Goal: Register for event/course

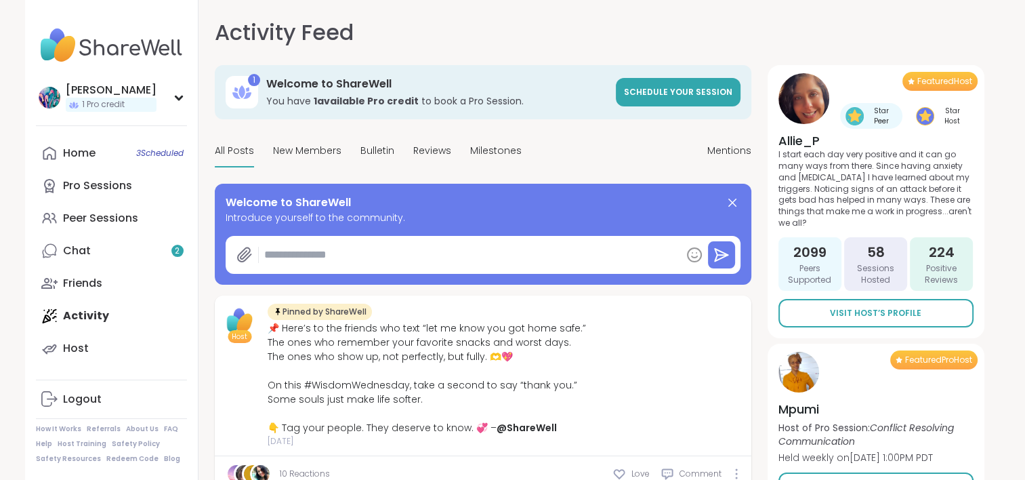
type textarea "*"
click at [125, 241] on link "Chat 2" at bounding box center [111, 250] width 151 height 33
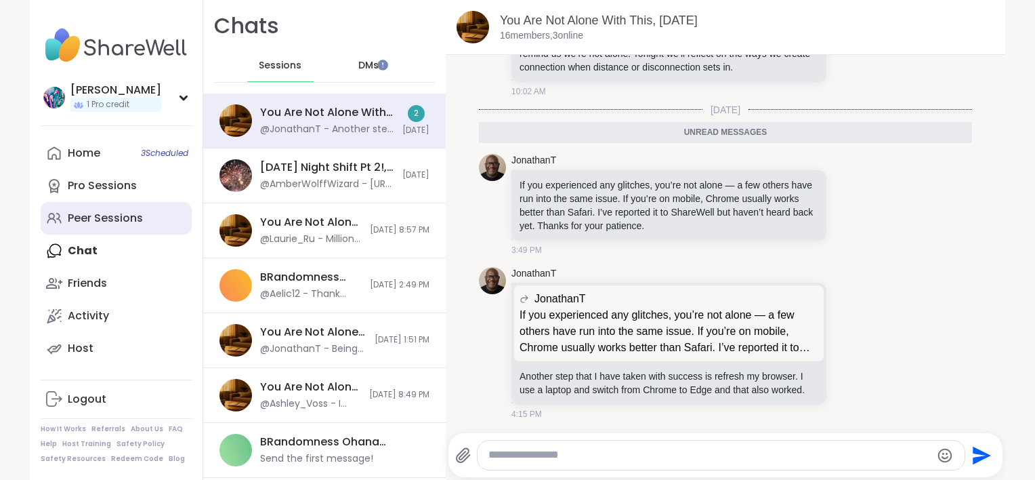
click at [127, 217] on div "Peer Sessions" at bounding box center [105, 218] width 75 height 15
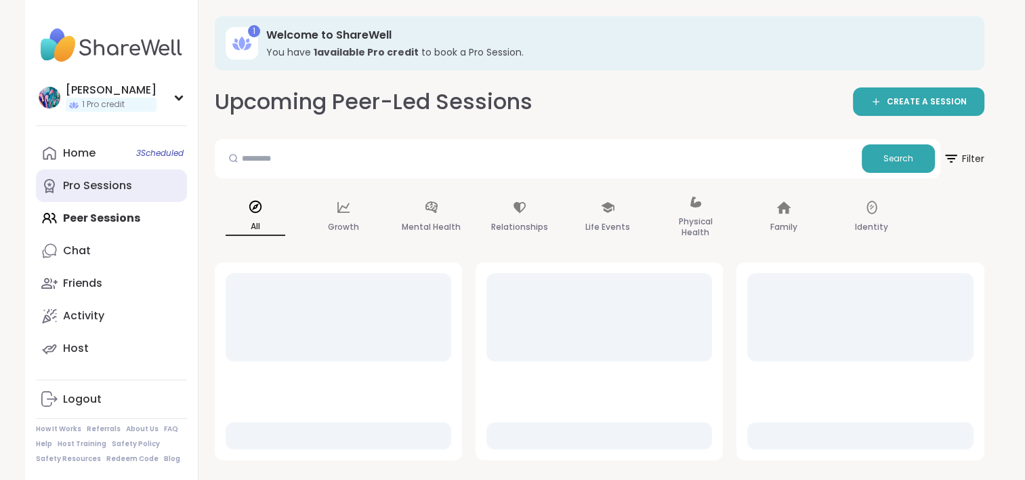
click at [133, 193] on link "Pro Sessions" at bounding box center [111, 185] width 151 height 33
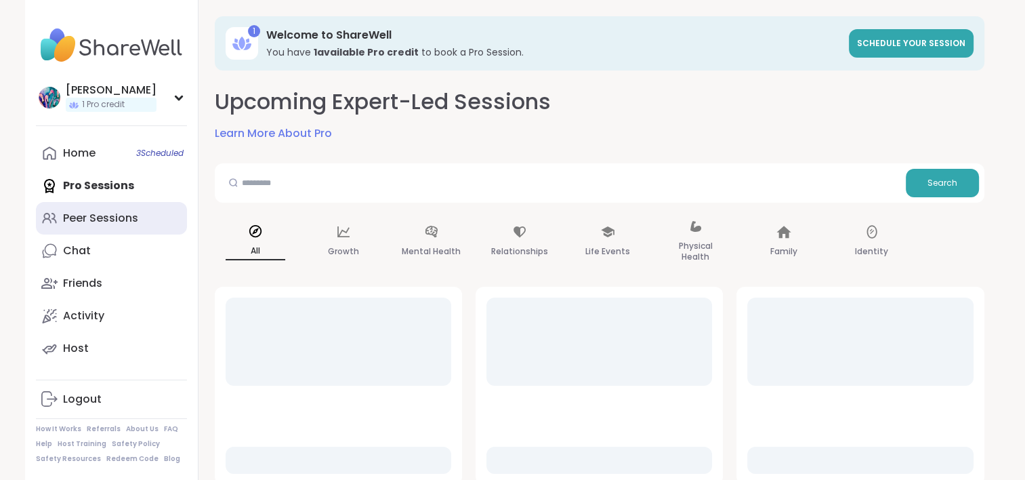
click at [127, 214] on div "Peer Sessions" at bounding box center [100, 218] width 75 height 15
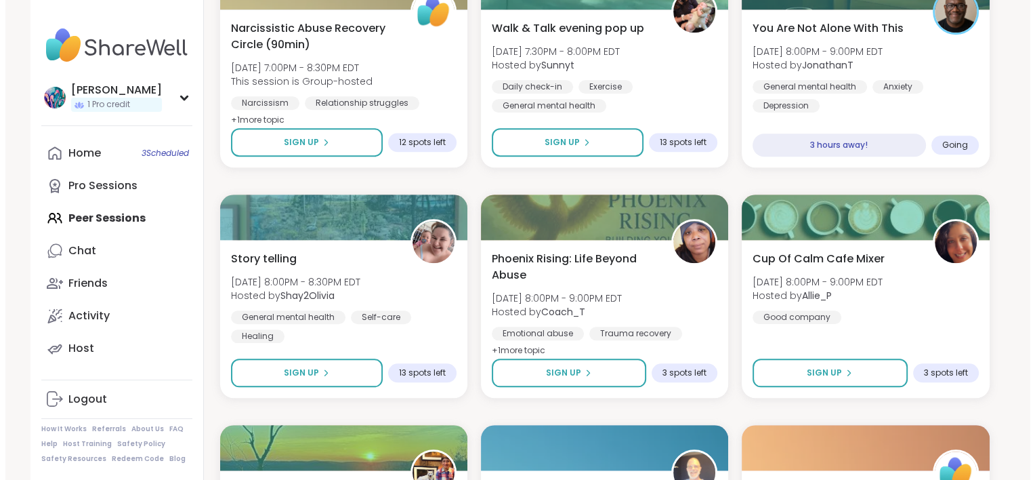
scroll to position [1152, 0]
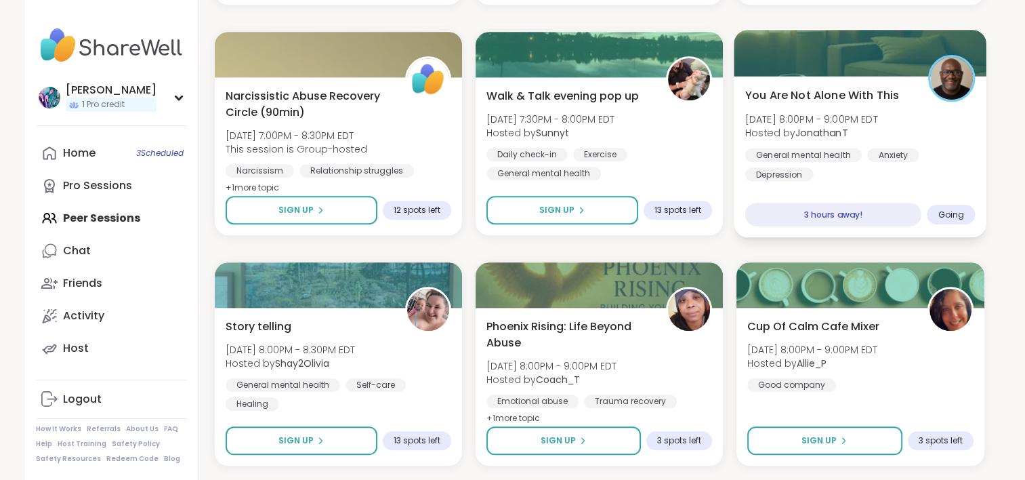
click at [942, 158] on div "General mental [MEDICAL_DATA] [MEDICAL_DATA]" at bounding box center [860, 164] width 230 height 33
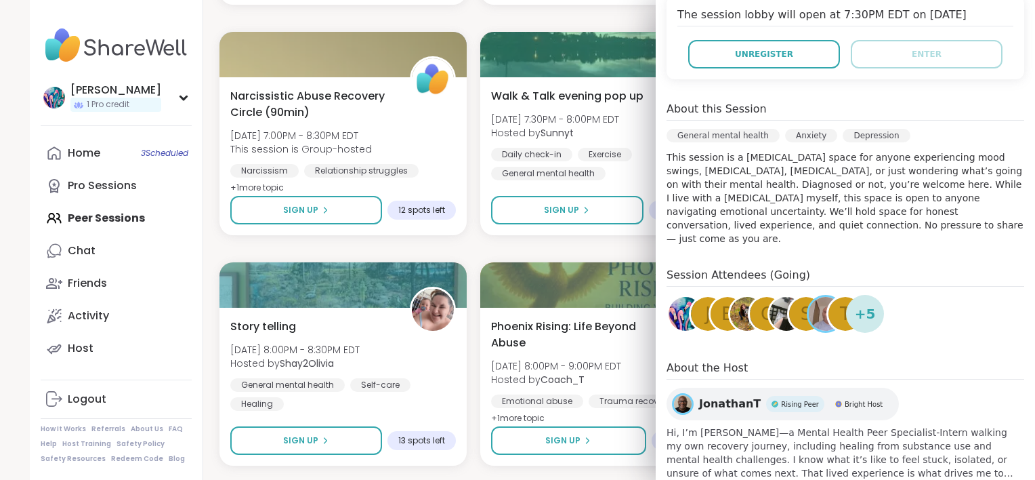
scroll to position [322, 0]
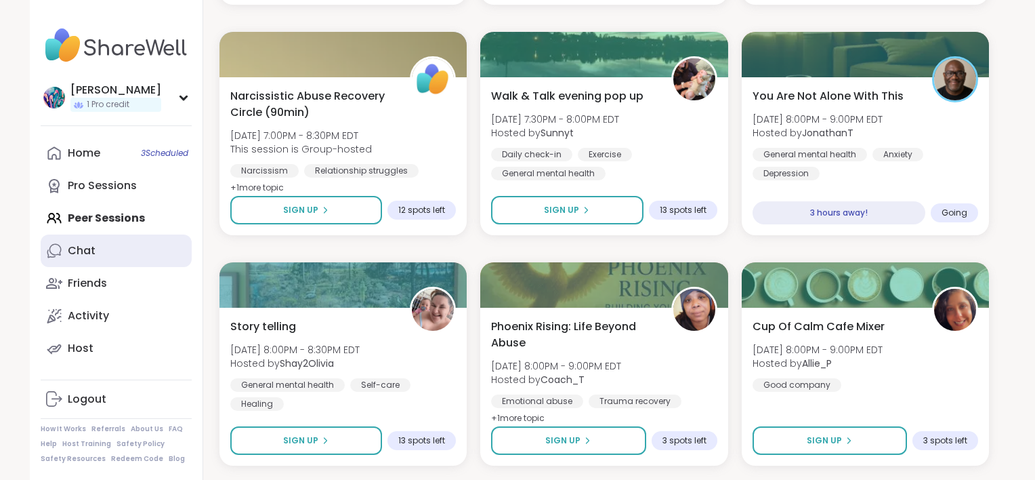
click at [106, 251] on link "Chat" at bounding box center [116, 250] width 151 height 33
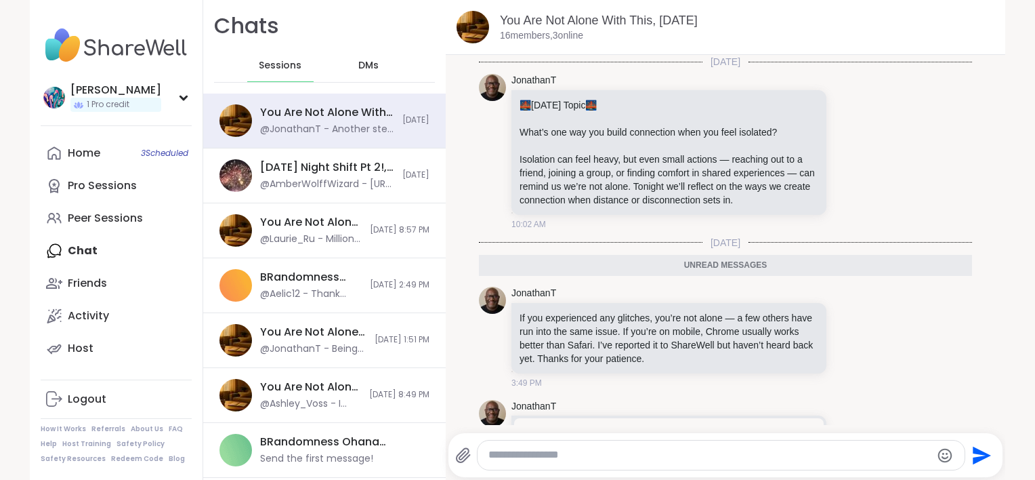
scroll to position [133, 0]
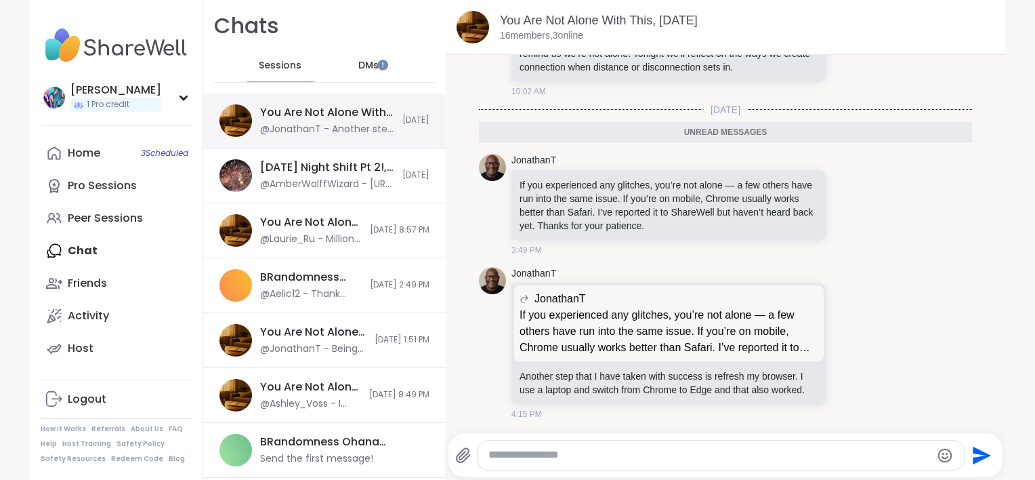
click at [320, 121] on div "You Are Not Alone With This, [DATE] @JonathanT - Another step that I have taken…" at bounding box center [327, 120] width 134 height 31
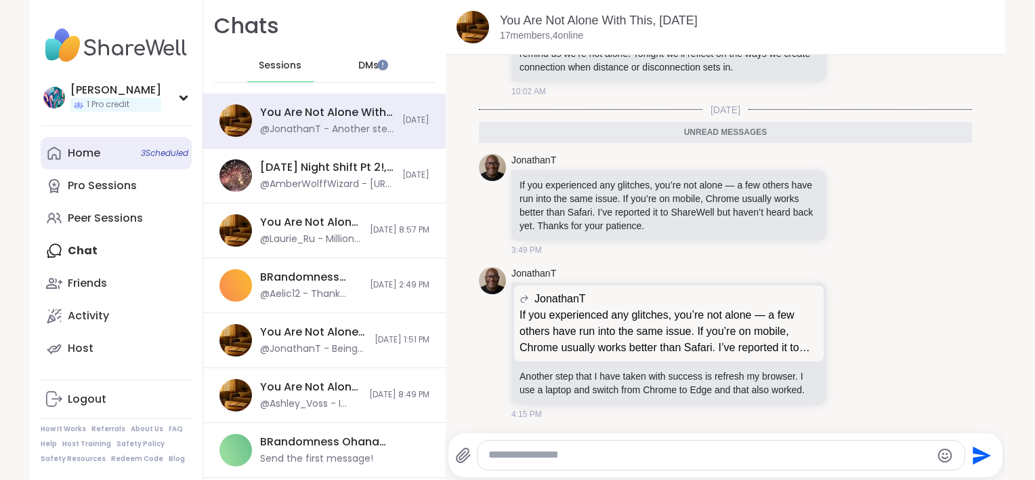
click at [93, 156] on div "Home 3 Scheduled" at bounding box center [84, 153] width 33 height 15
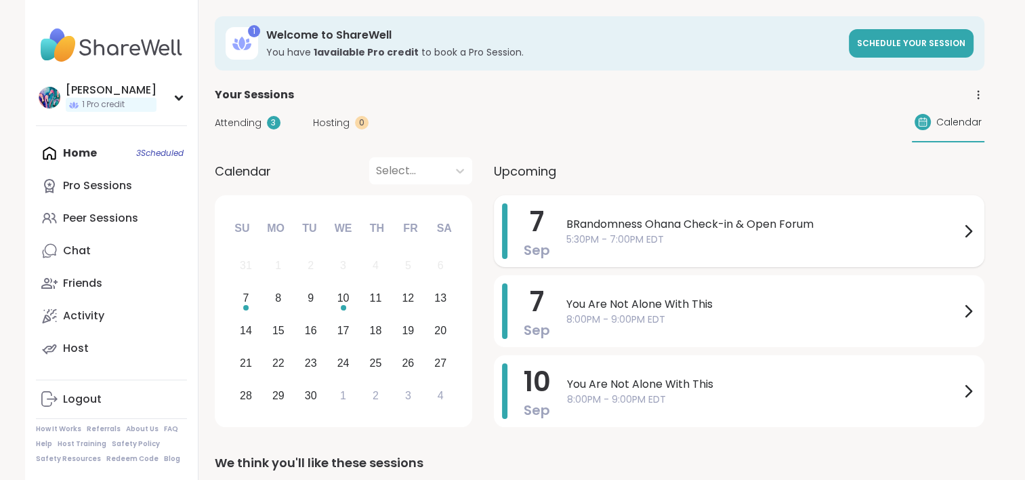
click at [691, 230] on span "BRandomness Ohana Check-in & Open Forum" at bounding box center [763, 224] width 394 height 16
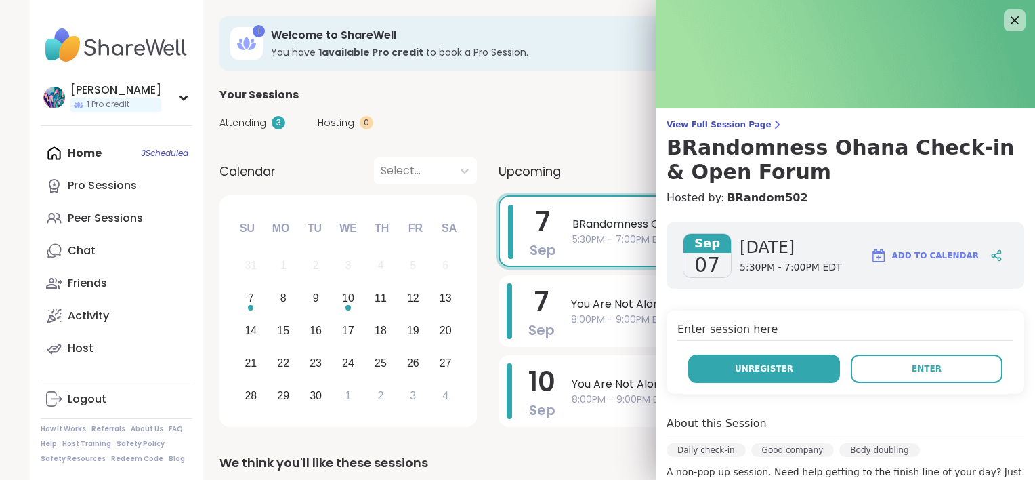
click at [766, 366] on span "Unregister" at bounding box center [764, 368] width 58 height 12
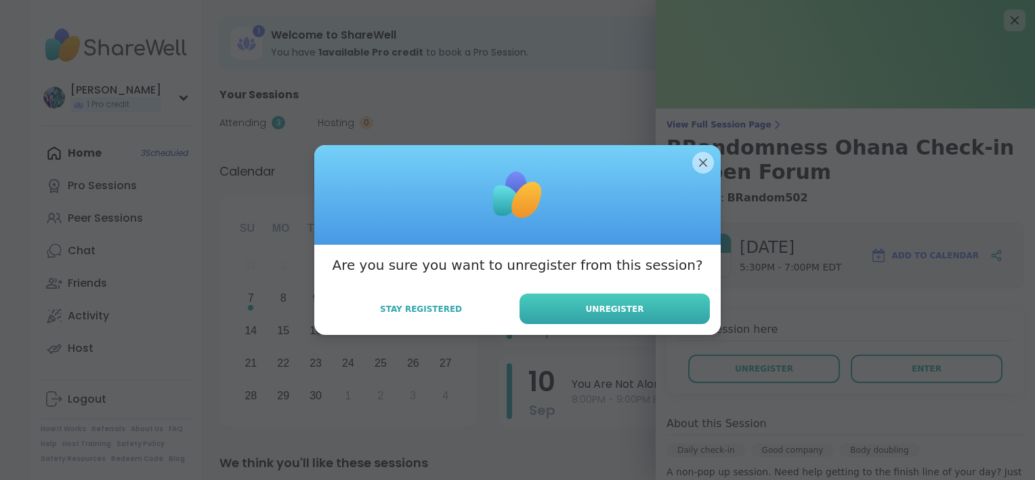
click at [683, 314] on button "Unregister" at bounding box center [615, 308] width 190 height 30
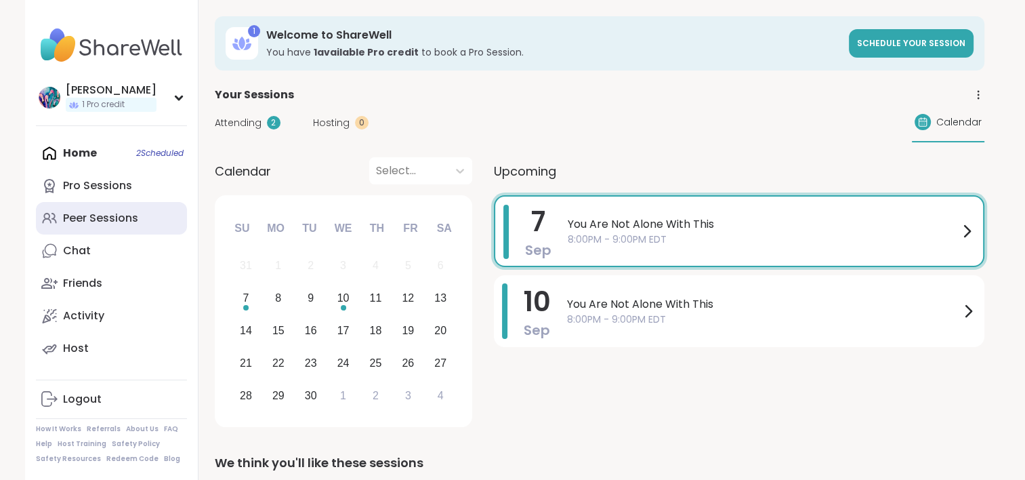
click at [83, 211] on div "Peer Sessions" at bounding box center [100, 218] width 75 height 15
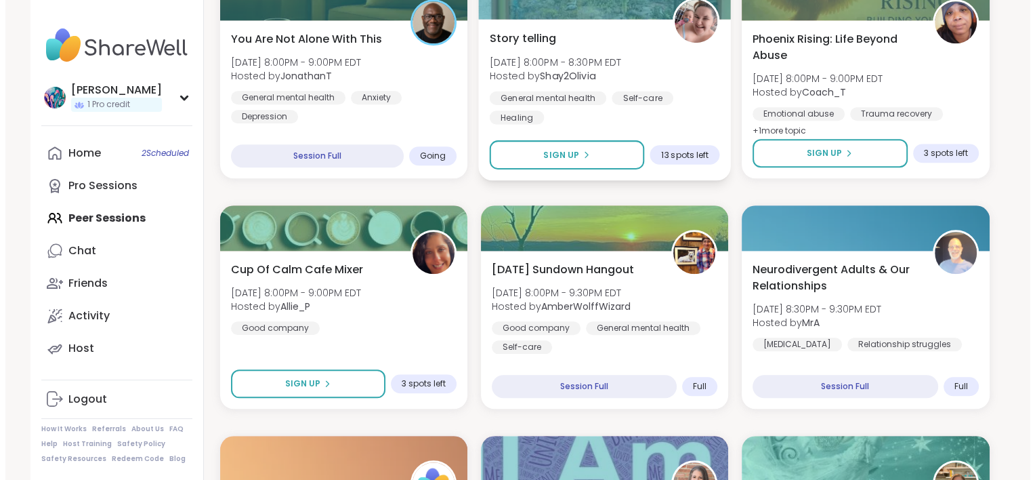
scroll to position [1219, 0]
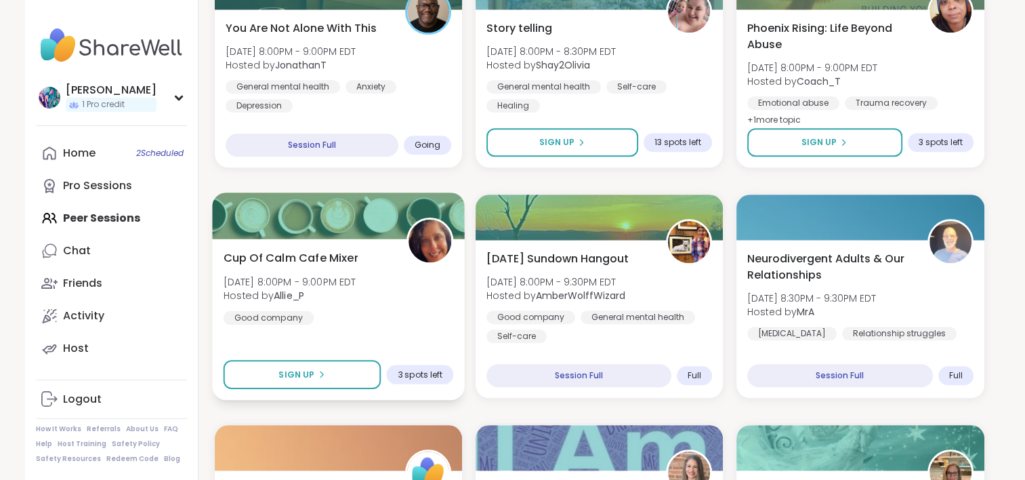
click at [379, 310] on div "Cup Of Calm Cafe Mixer [DATE] 8:00PM - 9:00PM EDT Hosted by Allie_P Good company" at bounding box center [338, 286] width 230 height 75
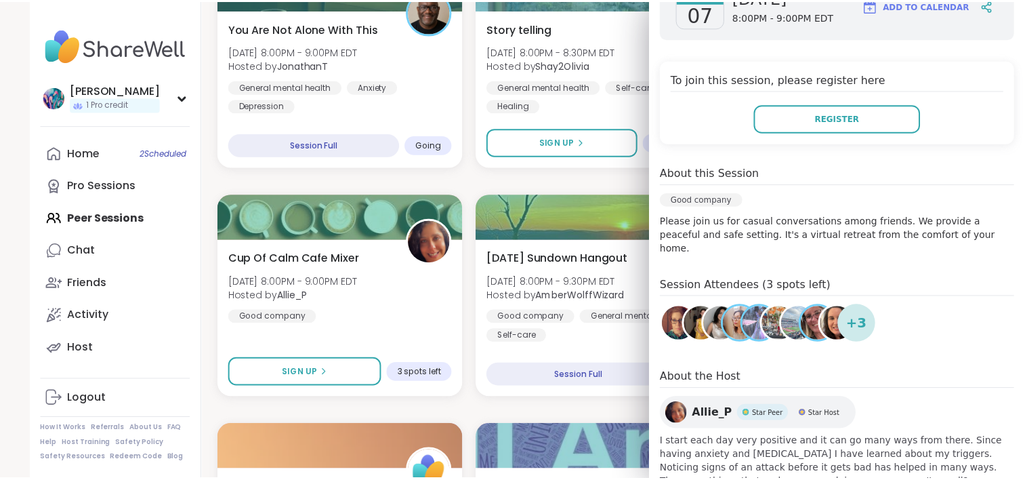
scroll to position [254, 0]
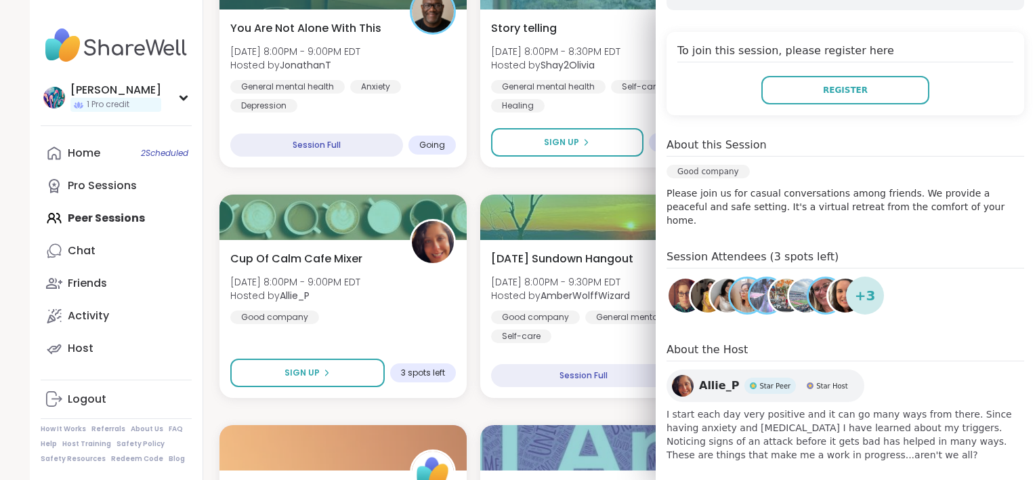
click at [472, 278] on div "Shine on you Crazy Diamond! [DATE] 4:00PM - 5:30PM EDT Hosted by Dom_F General …" at bounding box center [604, 411] width 770 height 2737
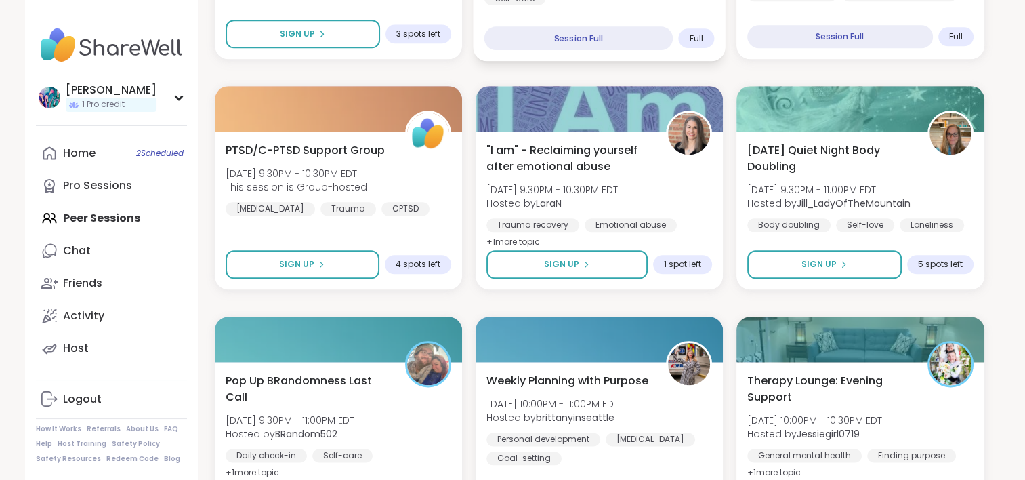
scroll to position [1626, 0]
